Goal: Transaction & Acquisition: Download file/media

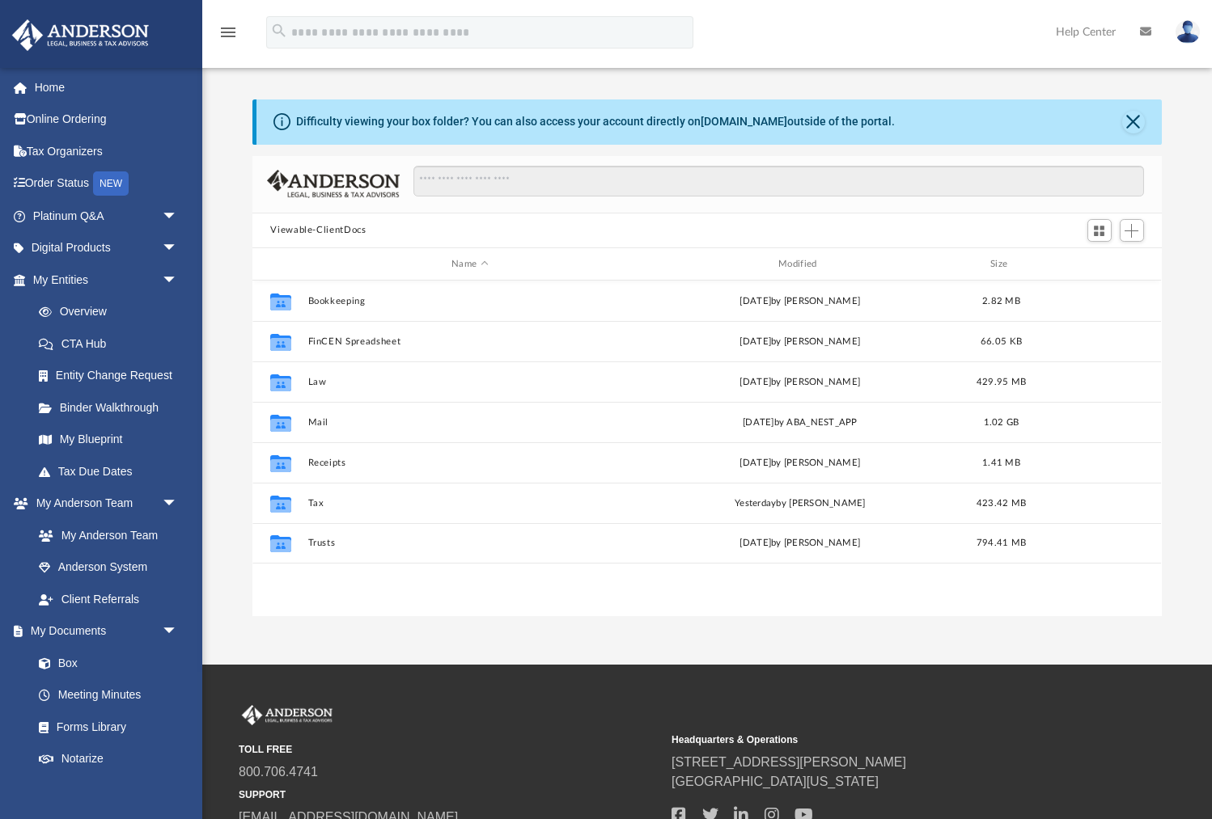
scroll to position [367, 908]
click at [803, 260] on div "Modified" at bounding box center [800, 264] width 324 height 15
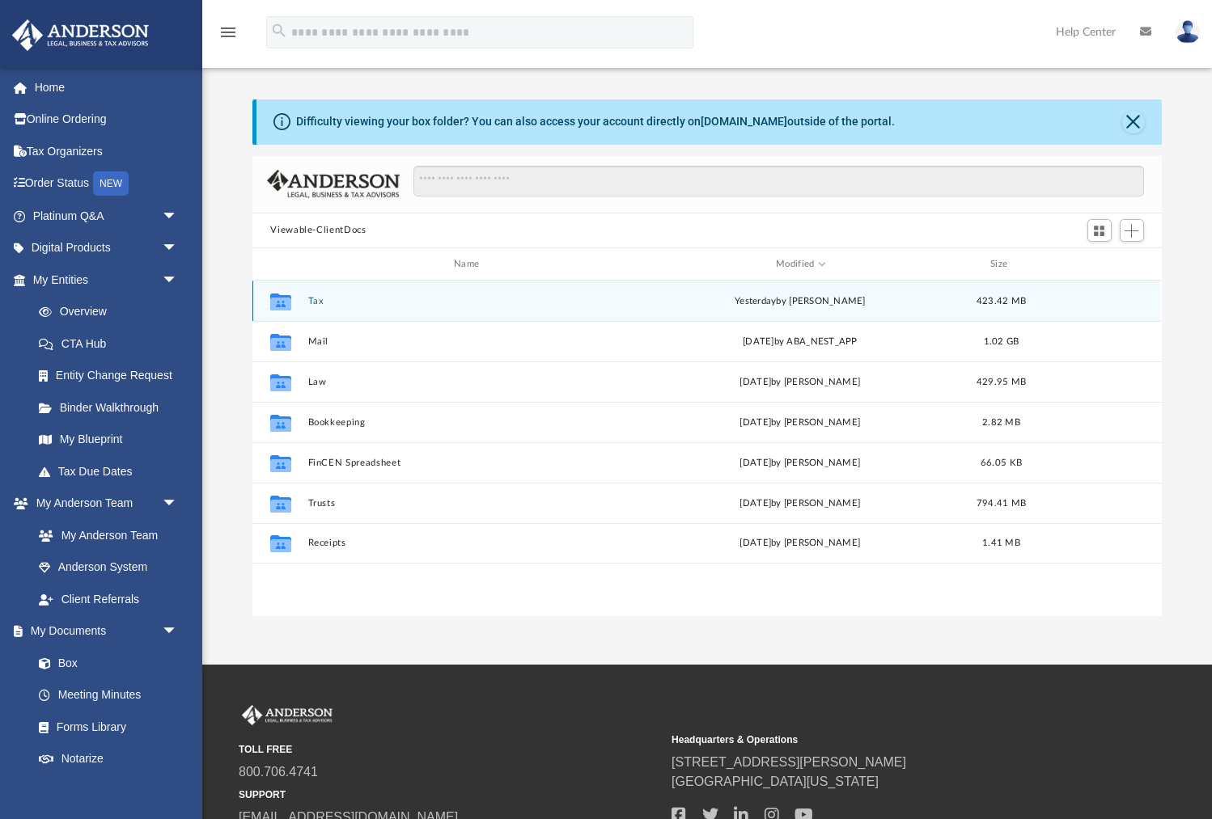
click at [315, 299] on button "Tax" at bounding box center [470, 301] width 324 height 11
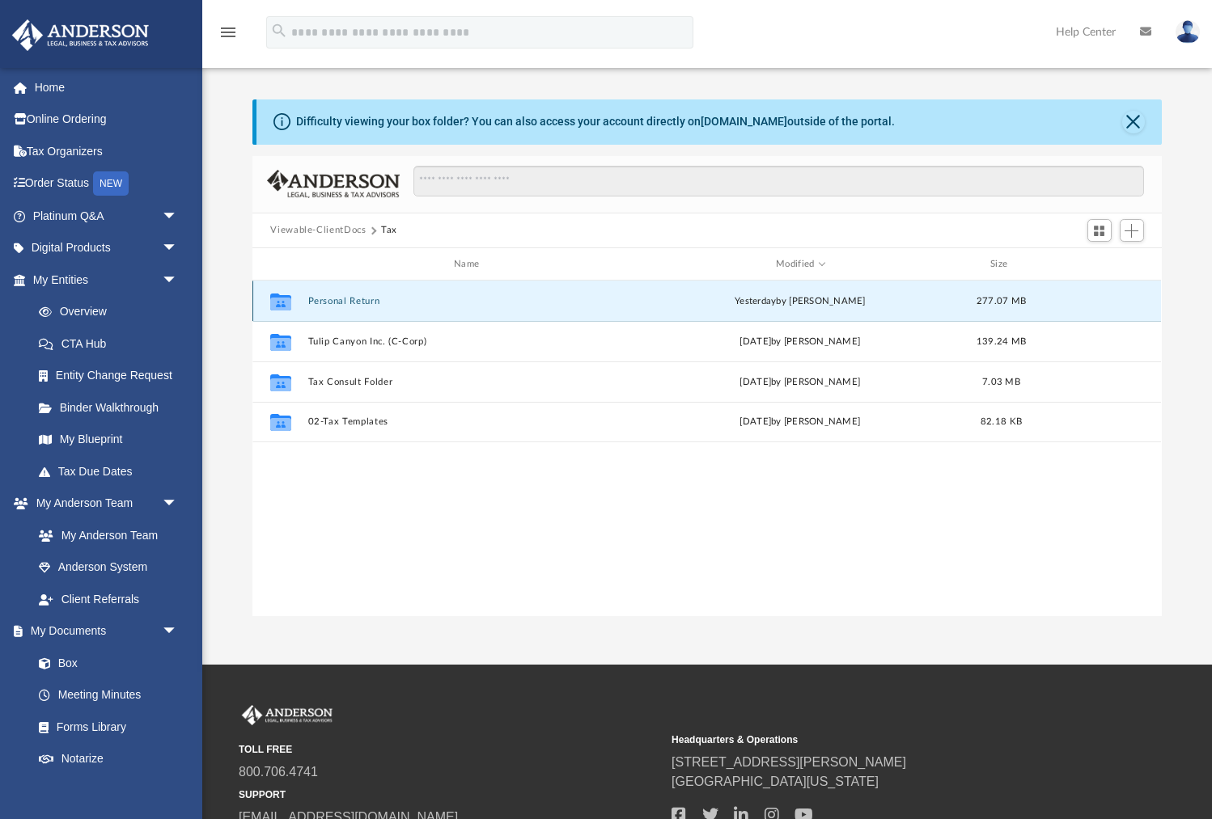
click at [341, 299] on button "Personal Return" at bounding box center [470, 301] width 324 height 11
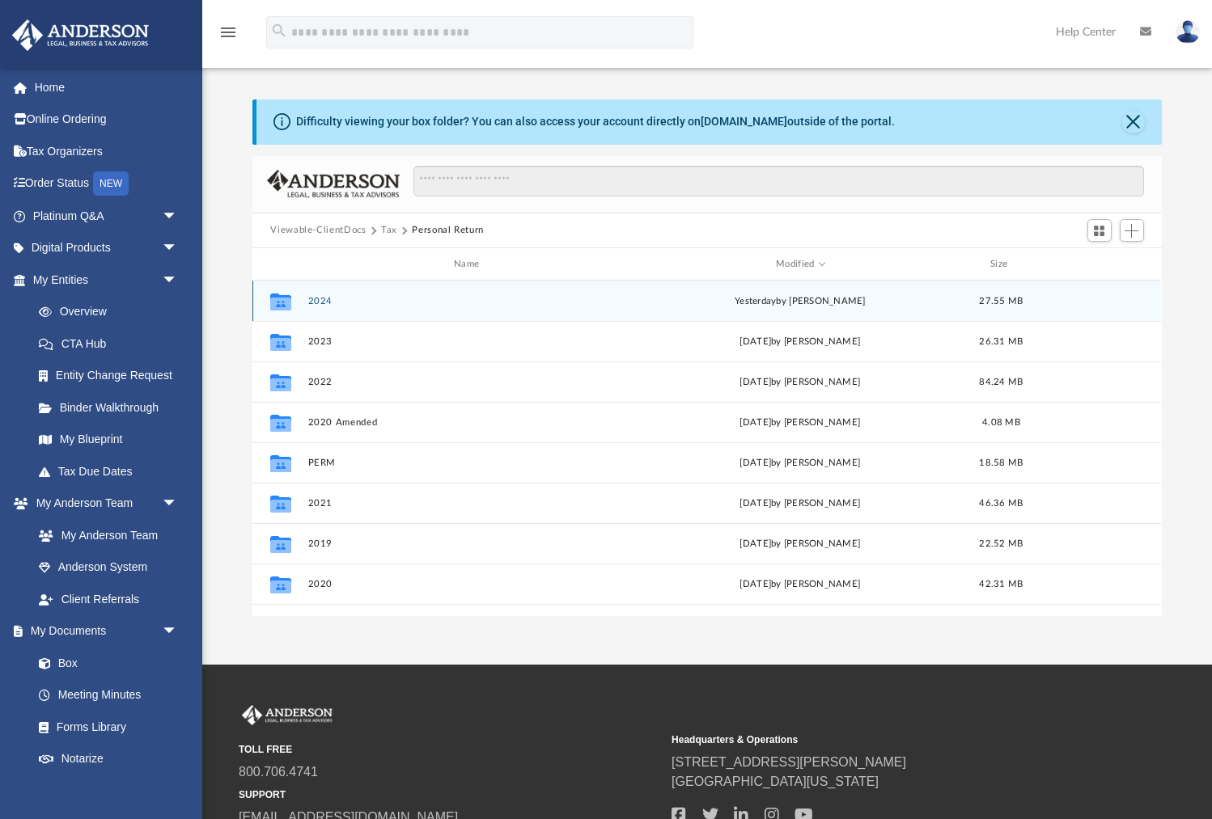
click at [314, 299] on button "2024" at bounding box center [470, 301] width 324 height 11
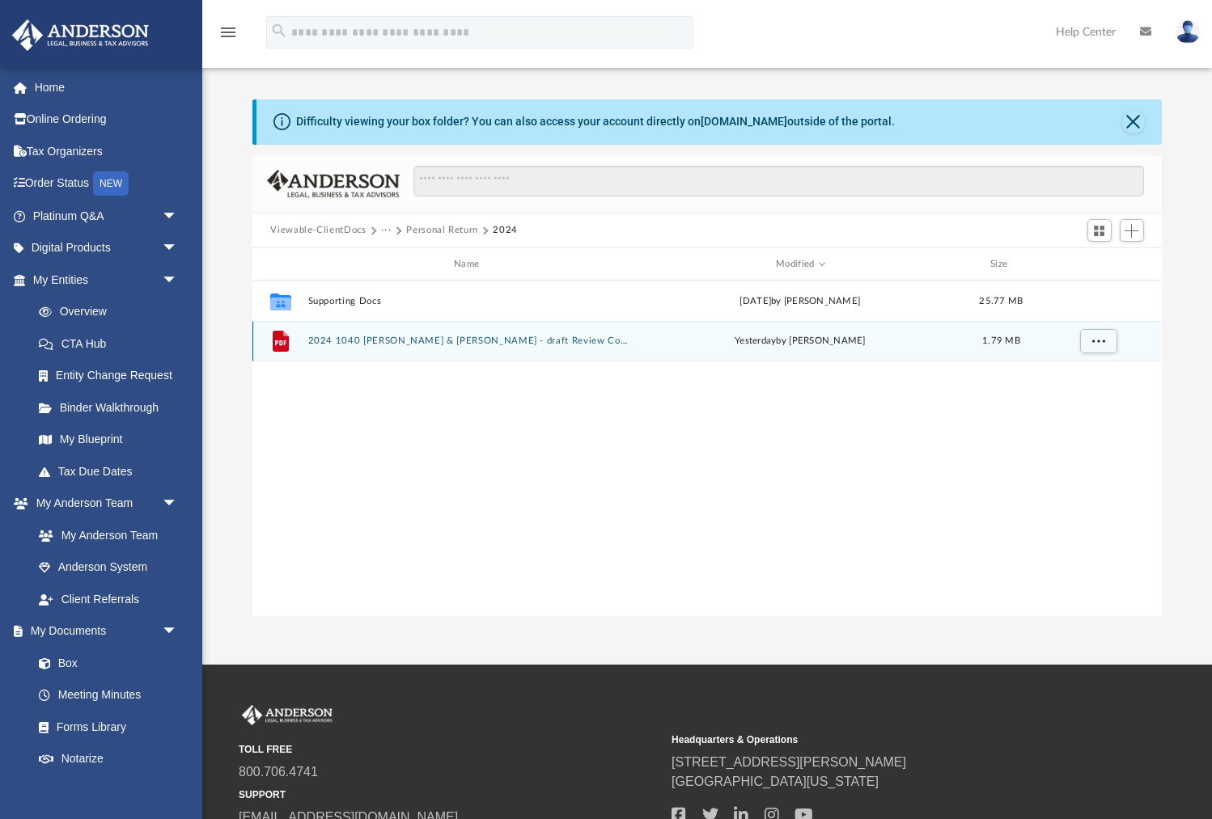
click at [373, 339] on button "2024 1040 [PERSON_NAME] & [PERSON_NAME] - draft Review Copy.pdf" at bounding box center [470, 342] width 324 height 11
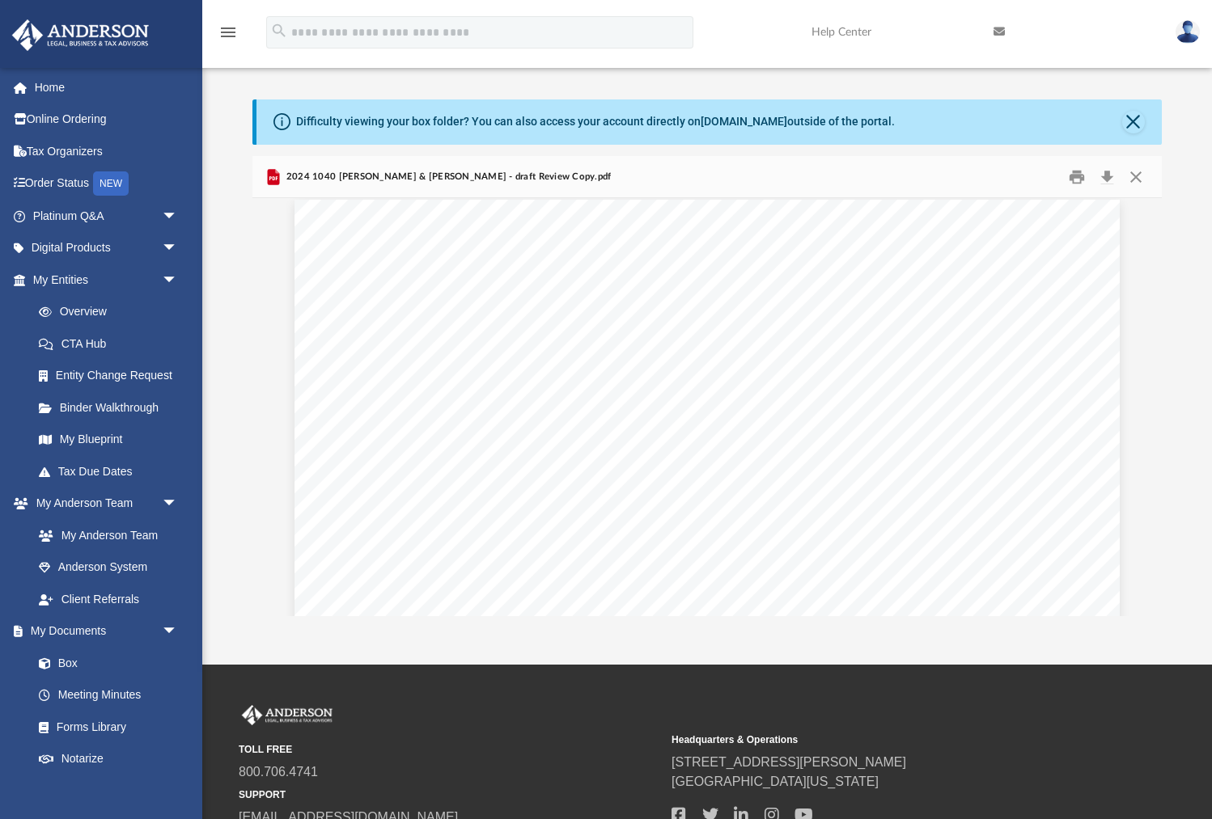
scroll to position [0, 0]
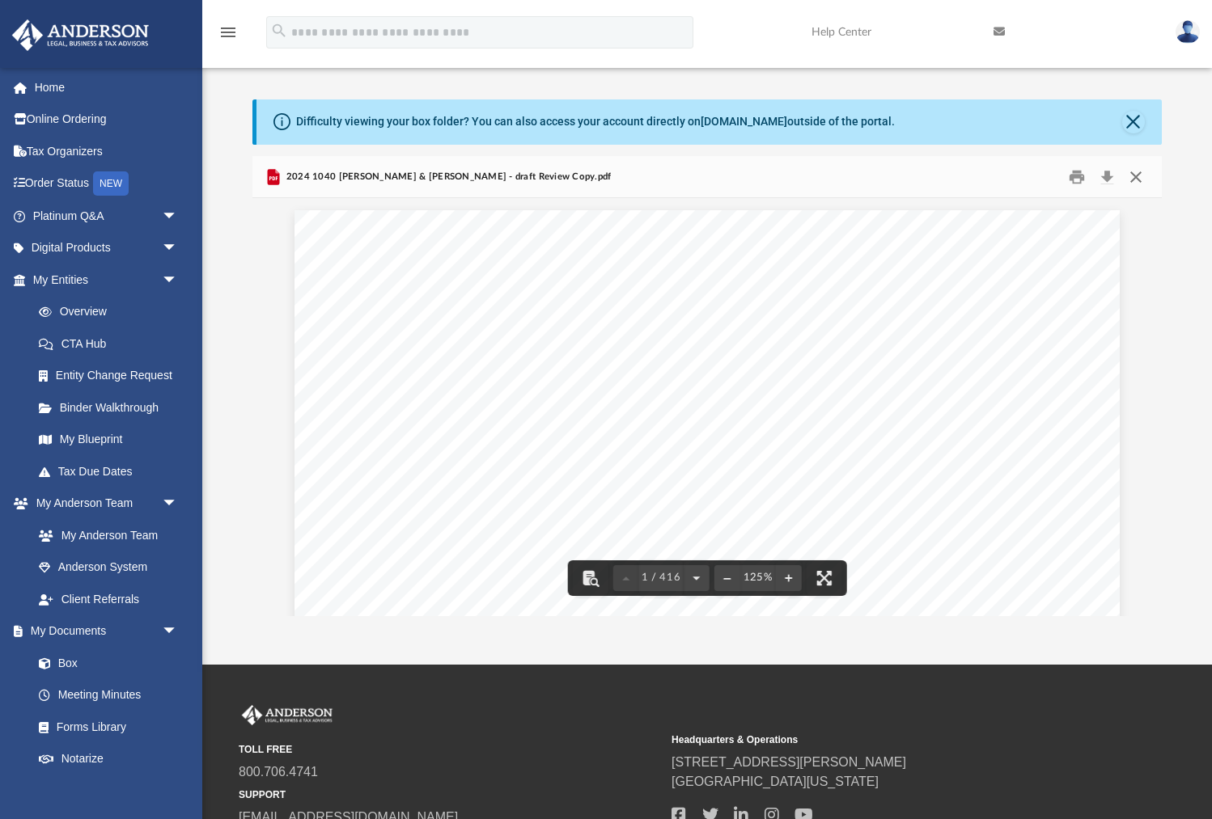
click at [1137, 174] on button "Close" at bounding box center [1135, 176] width 29 height 25
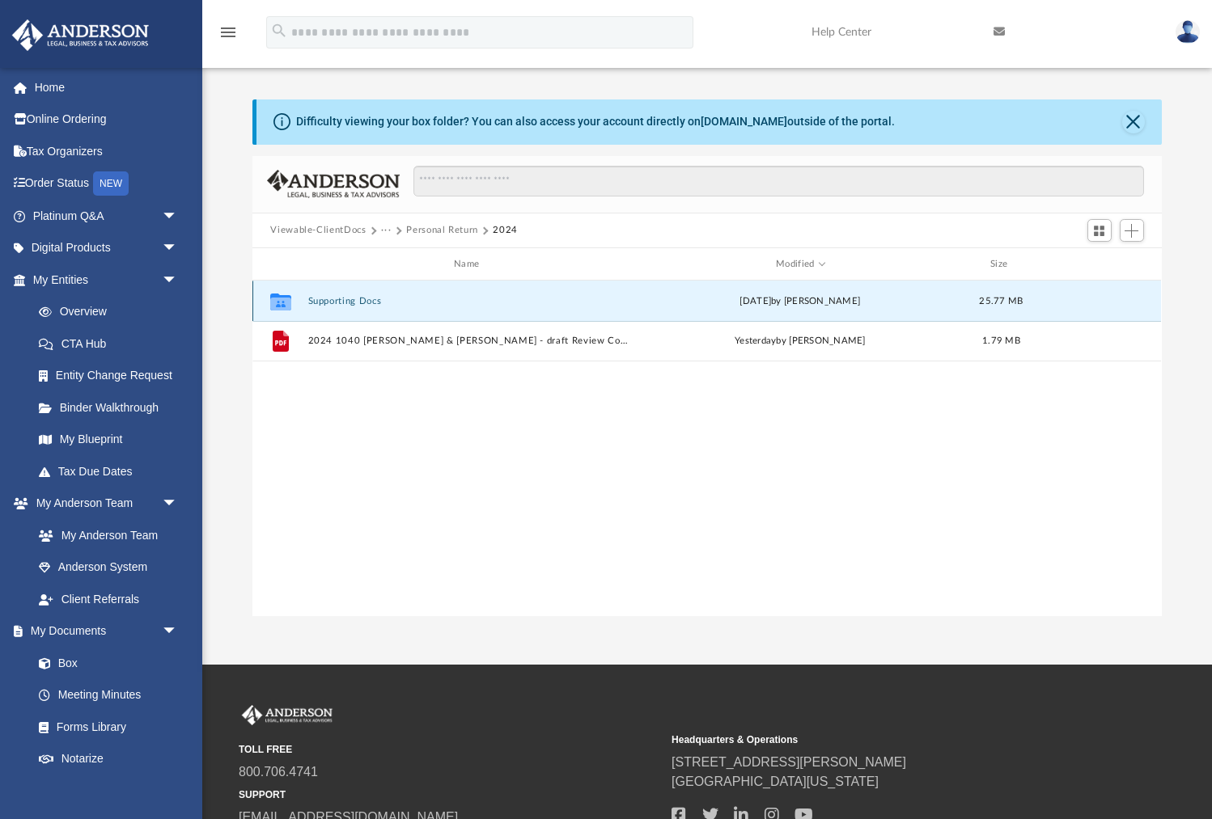
click at [345, 302] on button "Supporting Docs" at bounding box center [470, 301] width 324 height 11
click at [335, 300] on button "Supporting Docs" at bounding box center [470, 301] width 324 height 11
click at [333, 298] on button "Supporting Docs" at bounding box center [470, 301] width 324 height 11
click at [328, 302] on button "Supporting Docs" at bounding box center [470, 301] width 324 height 11
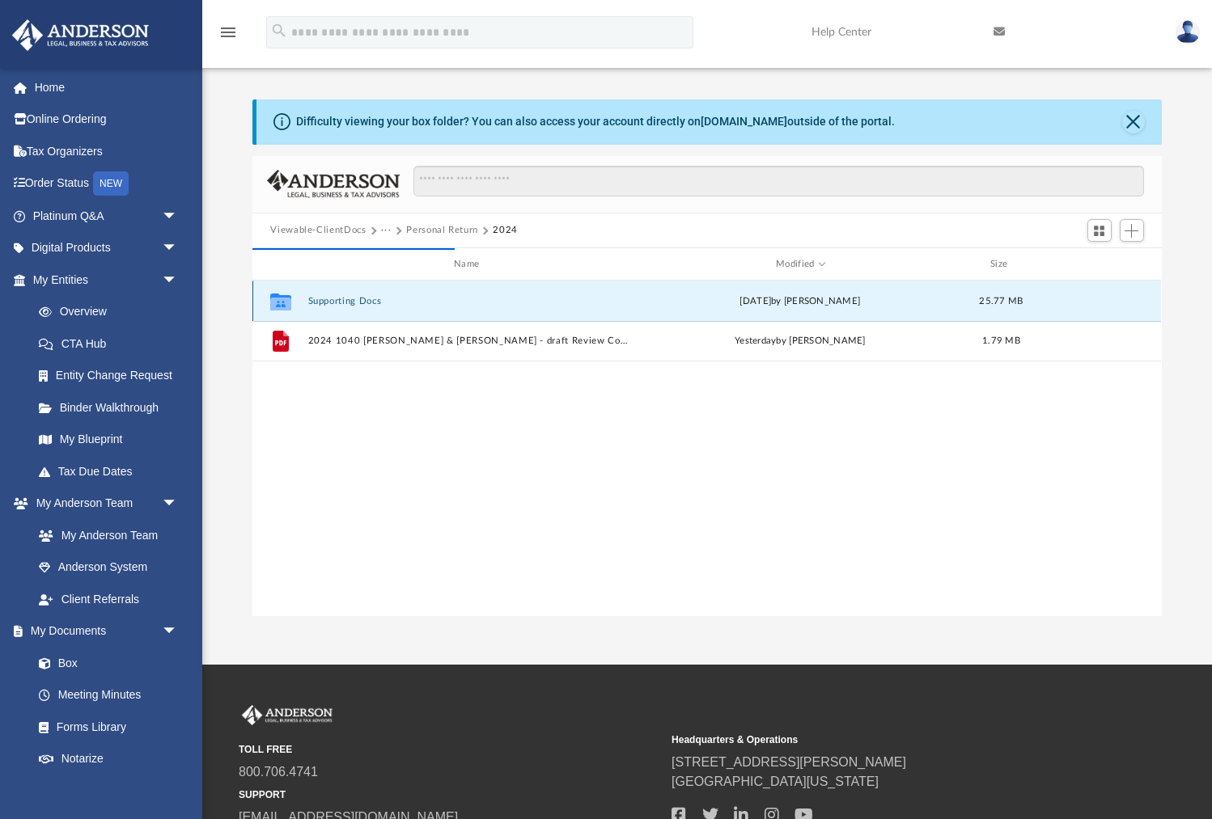
click at [328, 302] on button "Supporting Docs" at bounding box center [470, 301] width 324 height 11
click at [432, 226] on button "Personal Return" at bounding box center [442, 230] width 72 height 15
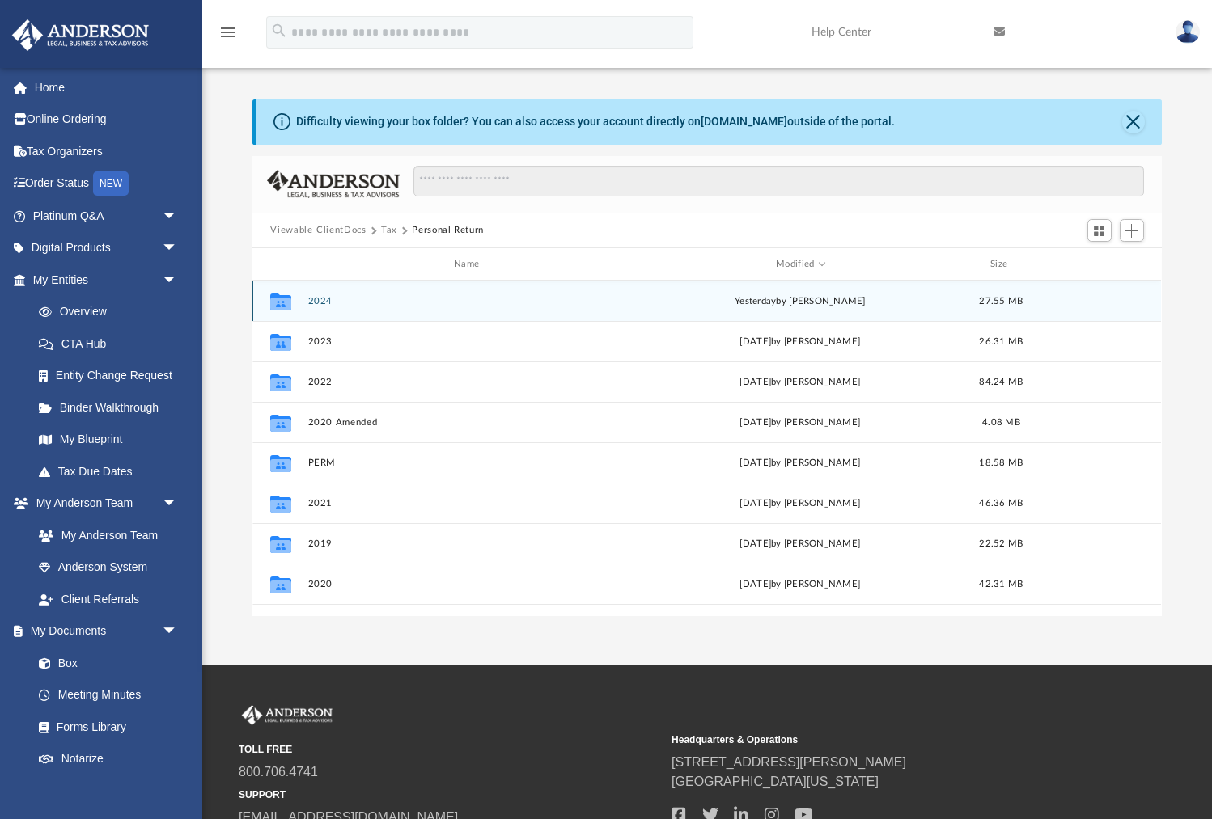
click at [320, 301] on button "2024" at bounding box center [470, 301] width 324 height 11
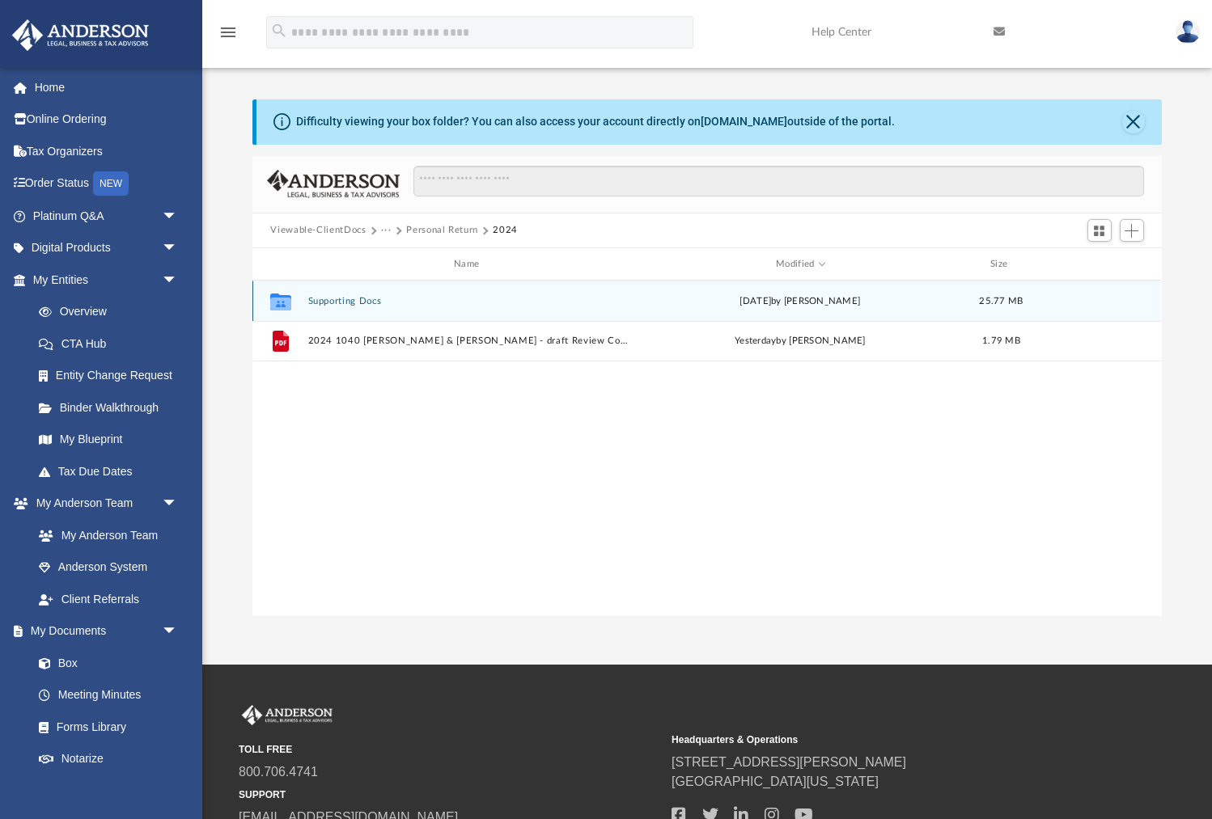
click at [323, 301] on button "Supporting Docs" at bounding box center [470, 301] width 324 height 11
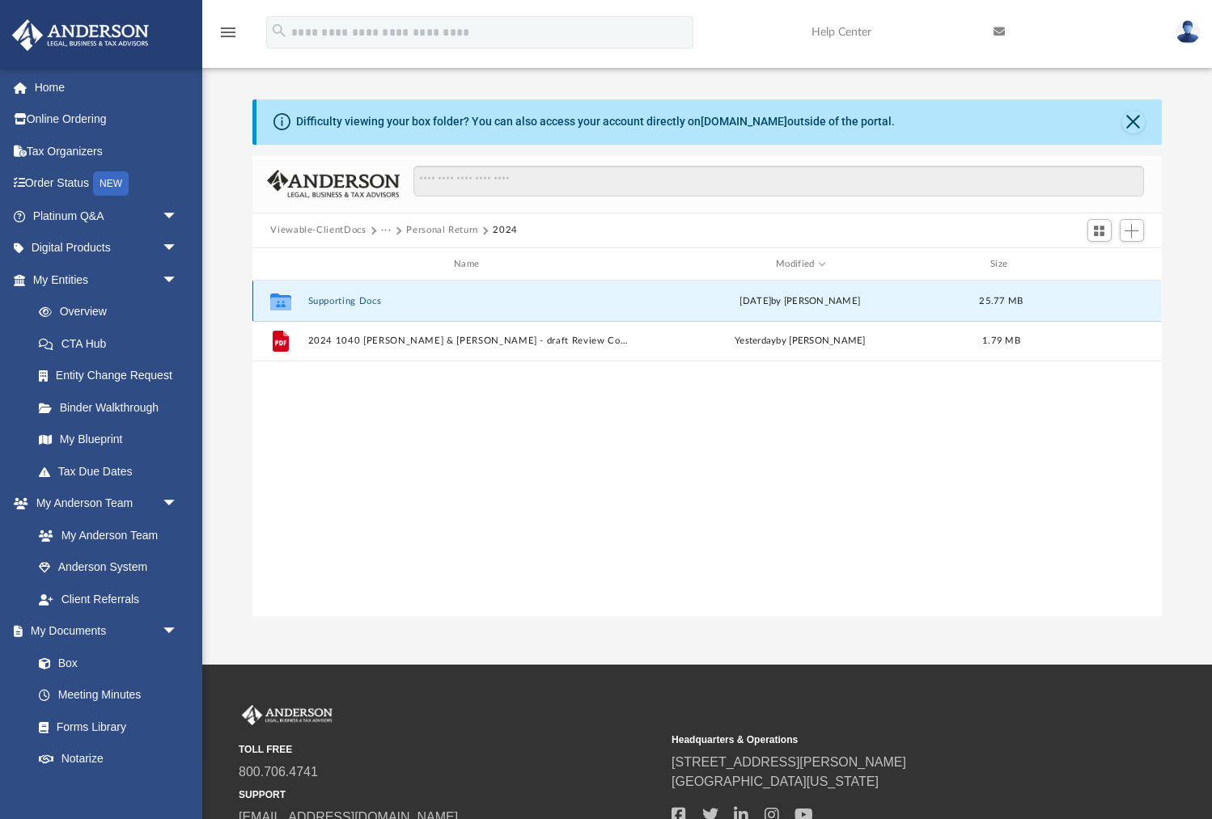
click at [323, 301] on button "Supporting Docs" at bounding box center [470, 301] width 324 height 11
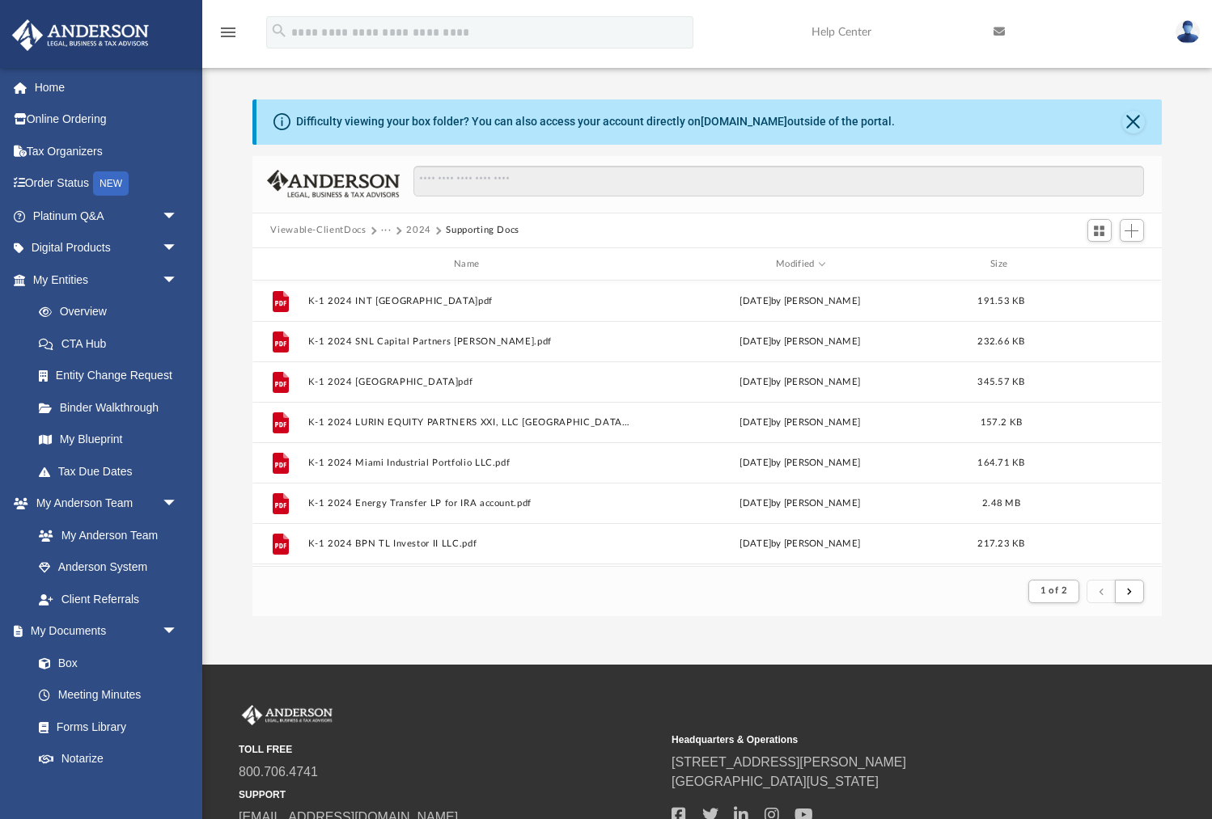
click at [413, 231] on button "2024" at bounding box center [418, 230] width 25 height 15
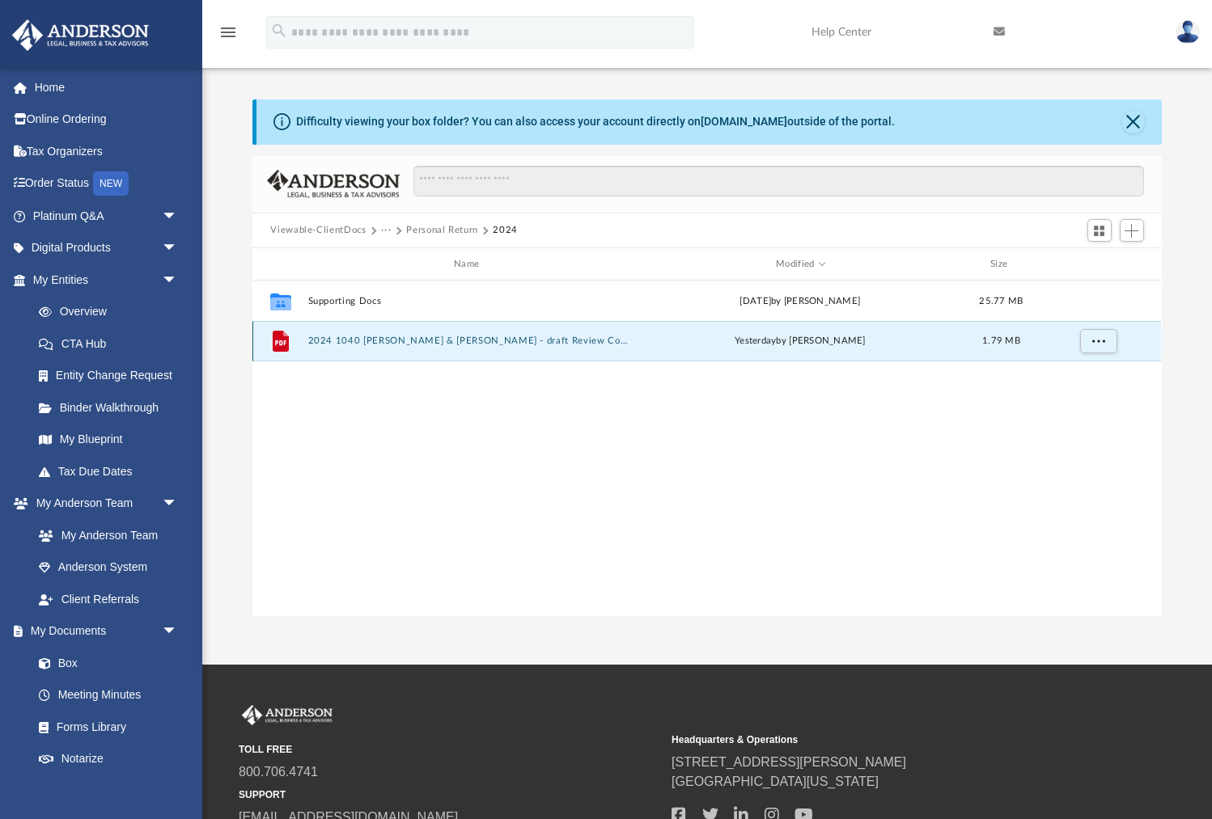
click at [460, 340] on button "2024 1040 [PERSON_NAME] & [PERSON_NAME] - draft Review Copy.pdf" at bounding box center [470, 342] width 324 height 11
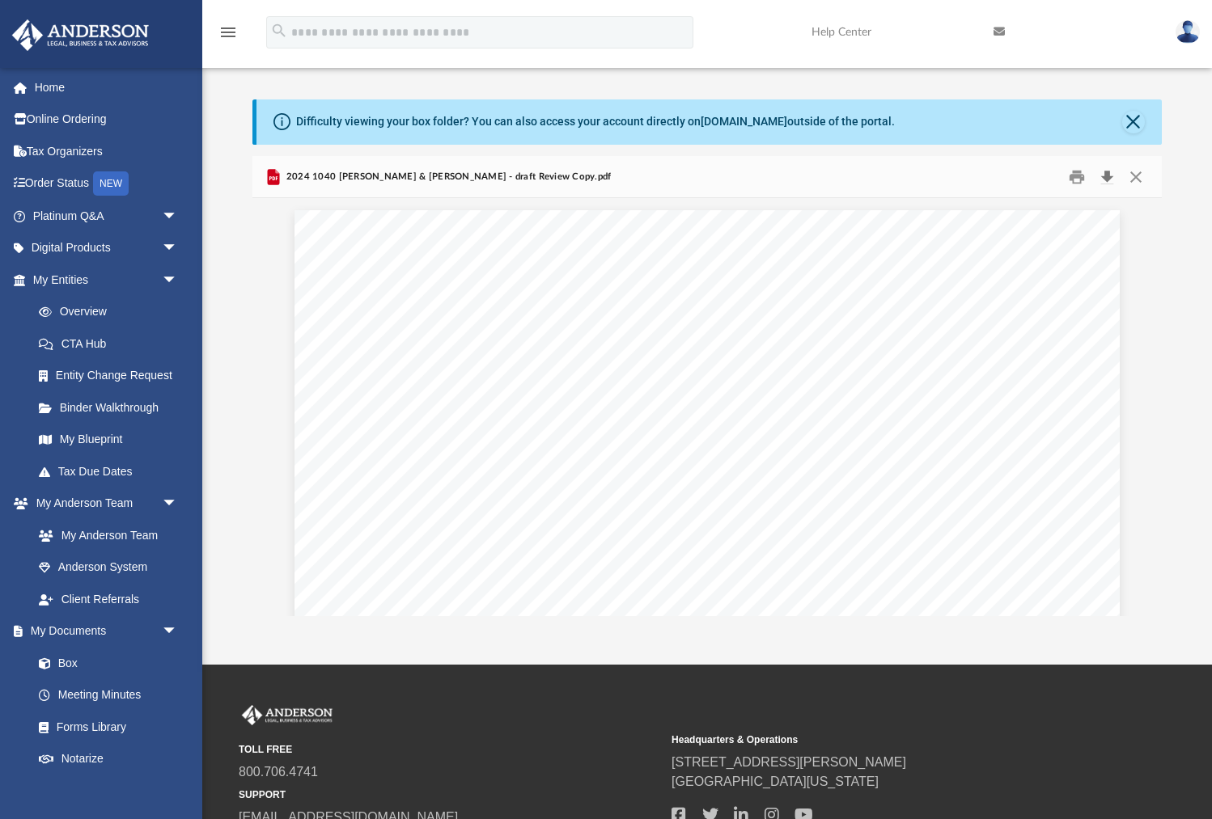
click at [1106, 179] on button "Download" at bounding box center [1107, 176] width 29 height 25
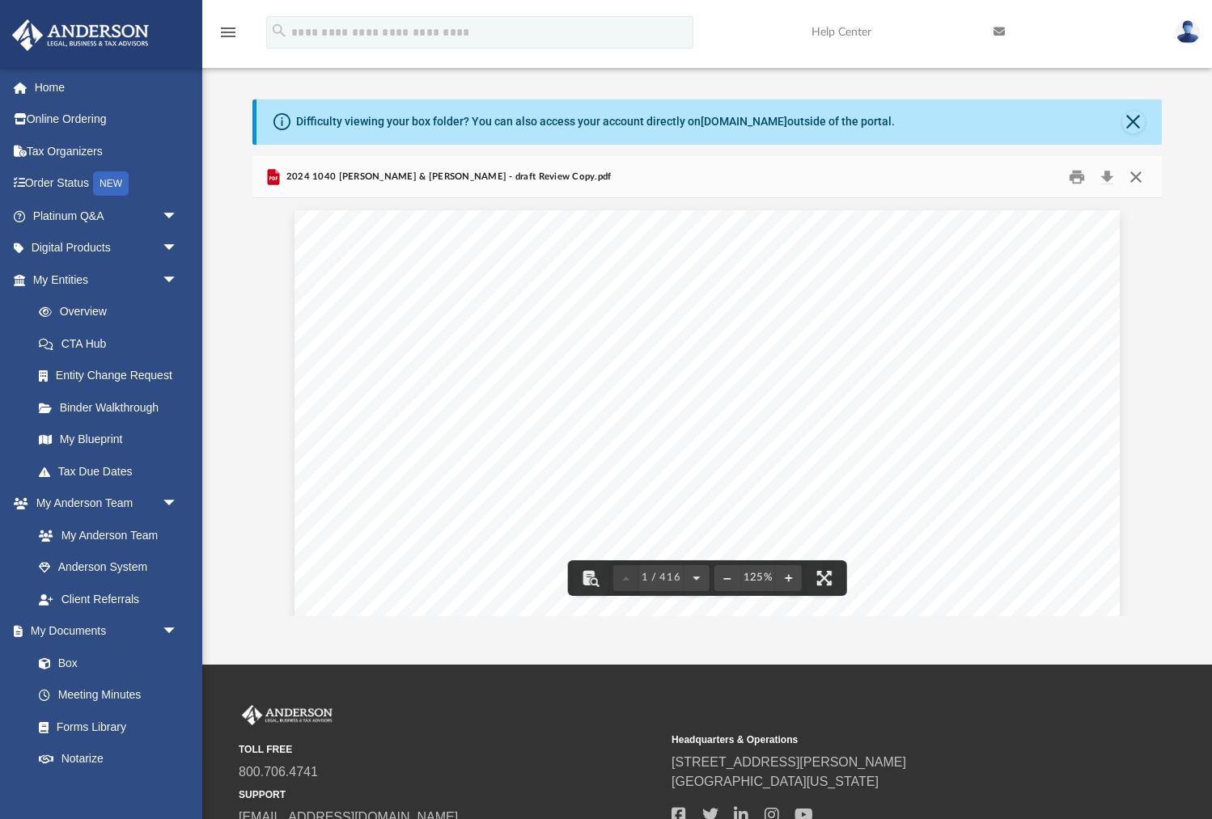
click at [1134, 176] on button "Close" at bounding box center [1135, 176] width 29 height 25
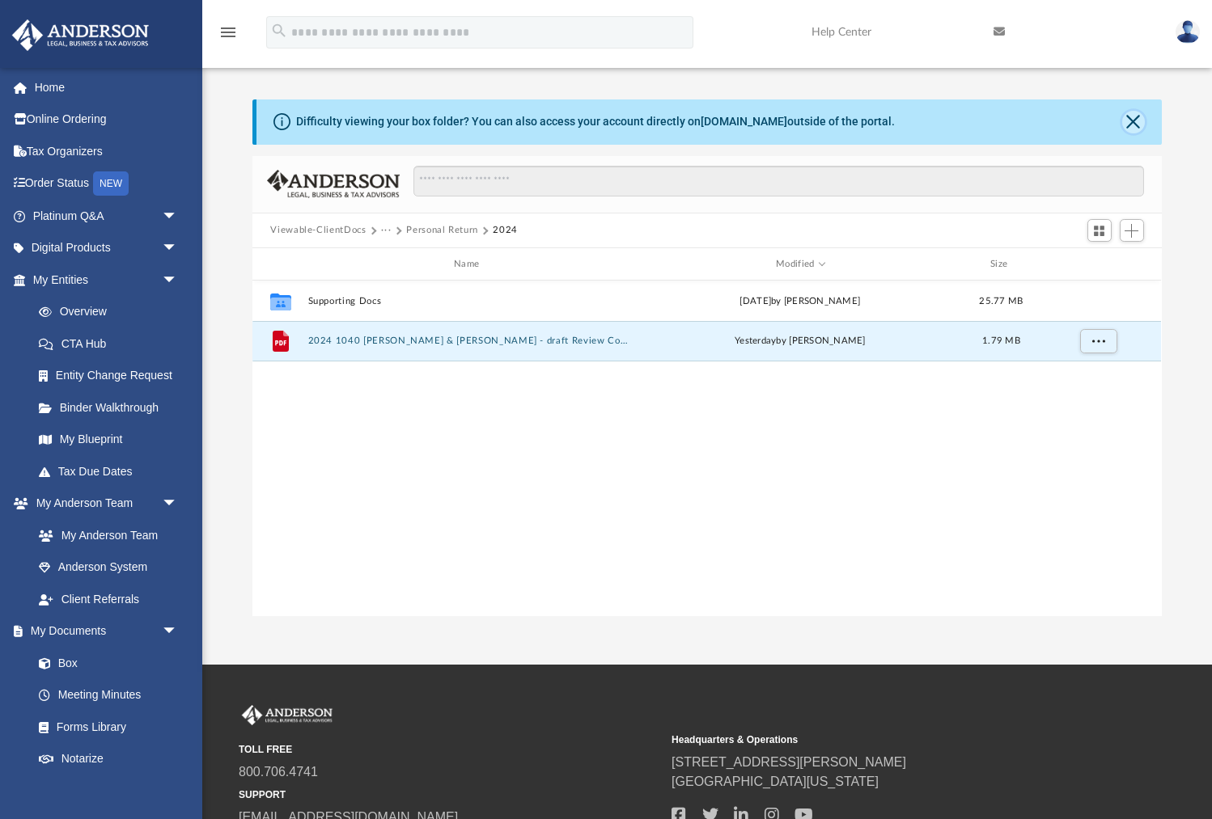
click at [1131, 121] on button "Close" at bounding box center [1133, 122] width 23 height 23
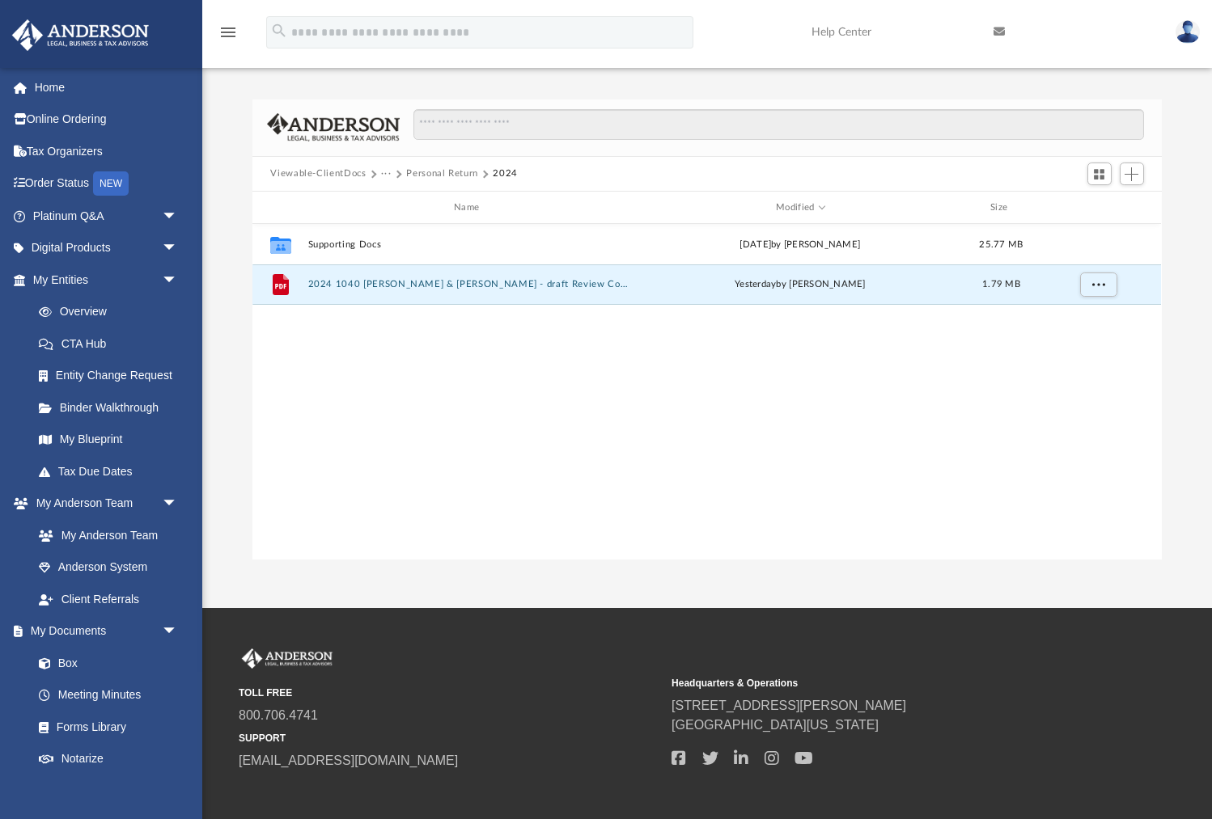
click at [315, 172] on button "Viewable-ClientDocs" at bounding box center [317, 174] width 95 height 15
